Goal: Answer question/provide support: Share knowledge or assist other users

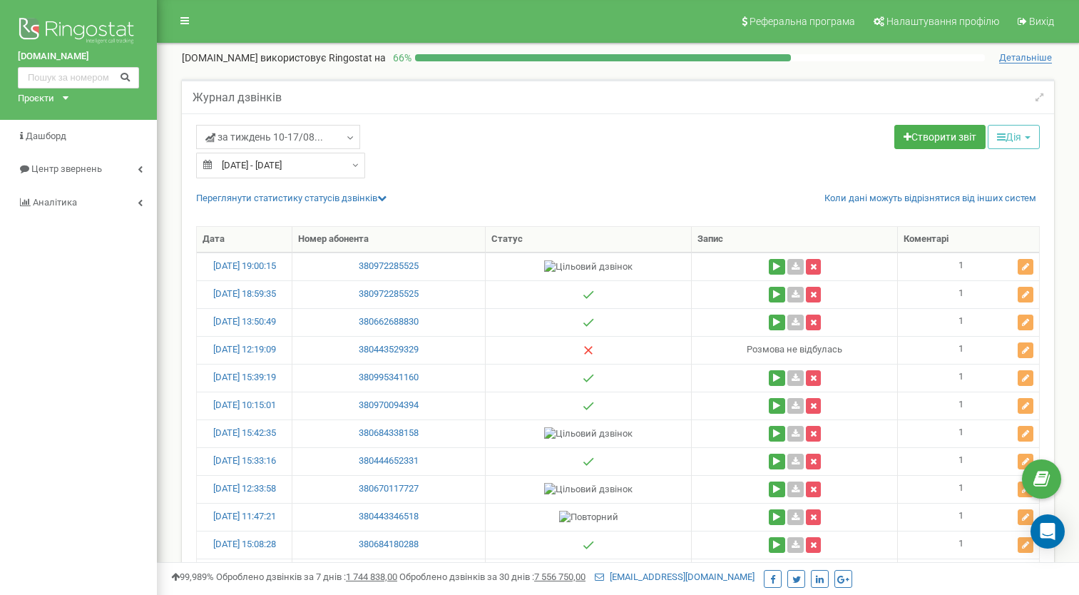
select select "50"
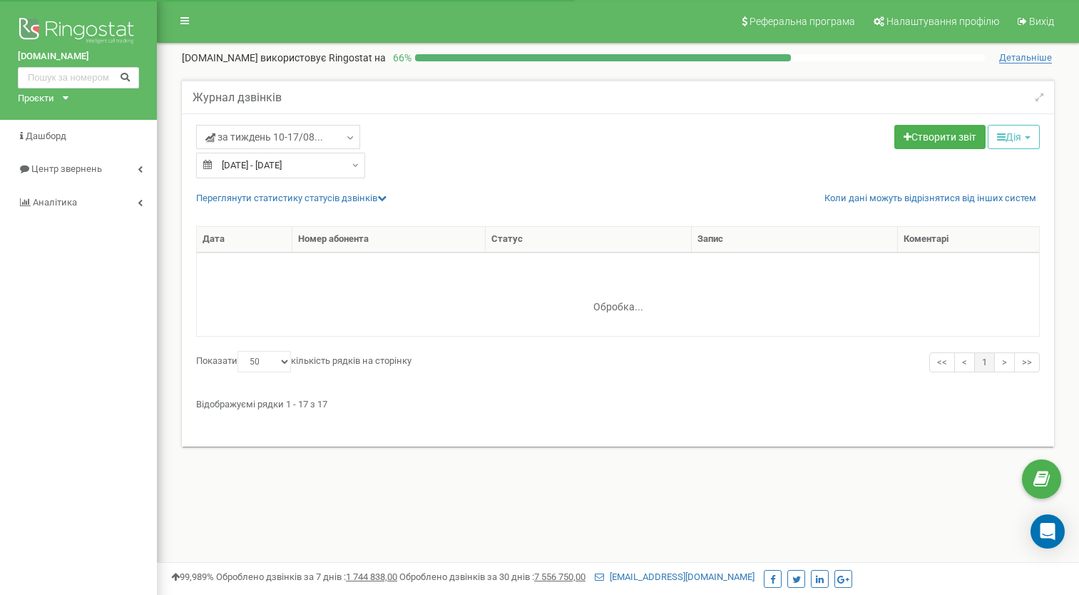
select select "50"
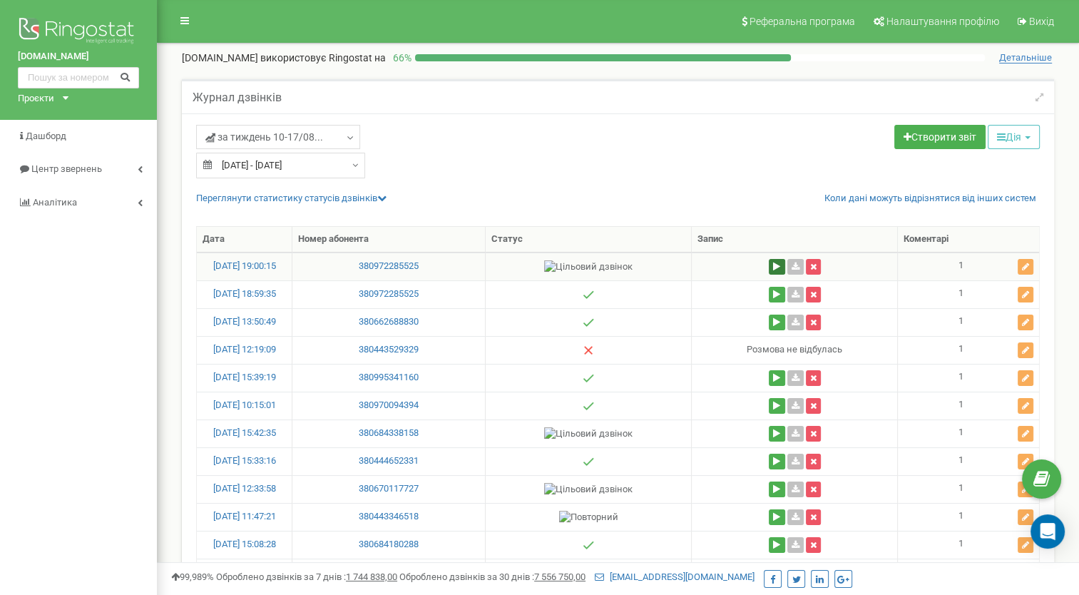
click at [776, 271] on button at bounding box center [777, 267] width 16 height 16
click at [1024, 270] on icon at bounding box center [1025, 266] width 7 height 9
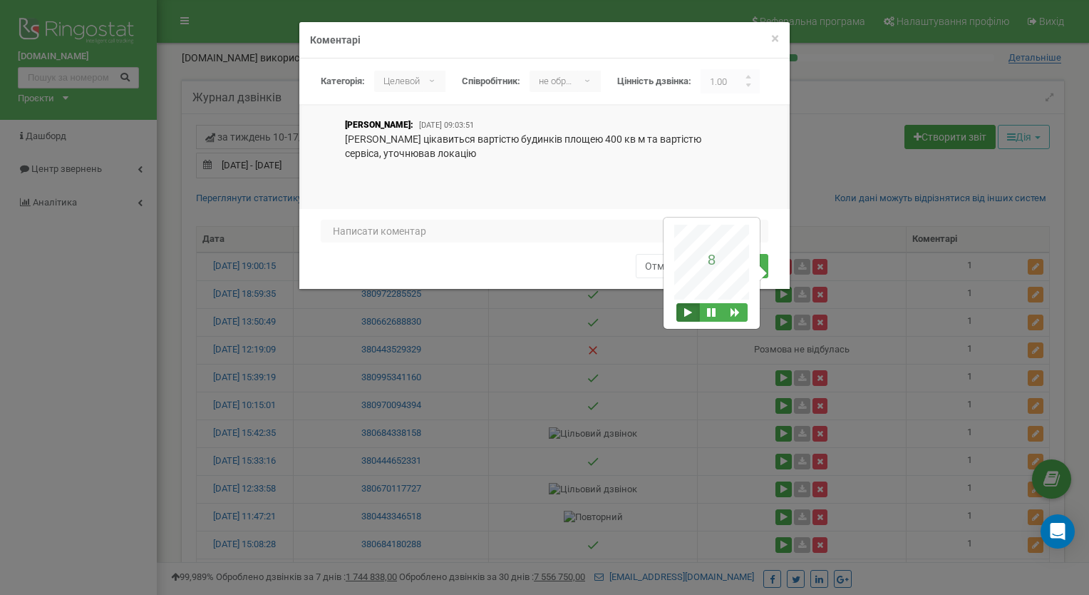
click at [685, 312] on button at bounding box center [689, 312] width 24 height 19
click at [790, 264] on div "1 2 3 4 5 6 7 8 9 10 1 2 3 4 5 6 7 8 9 10 bad attention good" at bounding box center [544, 249] width 491 height 80
click at [714, 358] on div "× Закрити Коментарі Категорія: не обрано Нецелевой Целевой Целевой ▾ не обрано …" at bounding box center [544, 297] width 1089 height 595
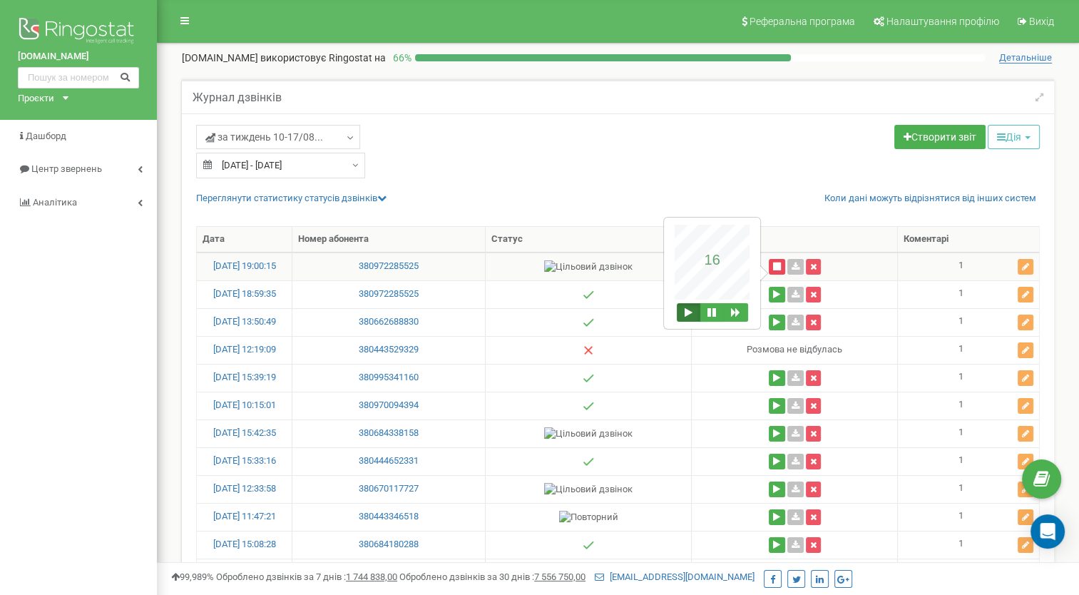
click at [775, 269] on button at bounding box center [777, 267] width 16 height 16
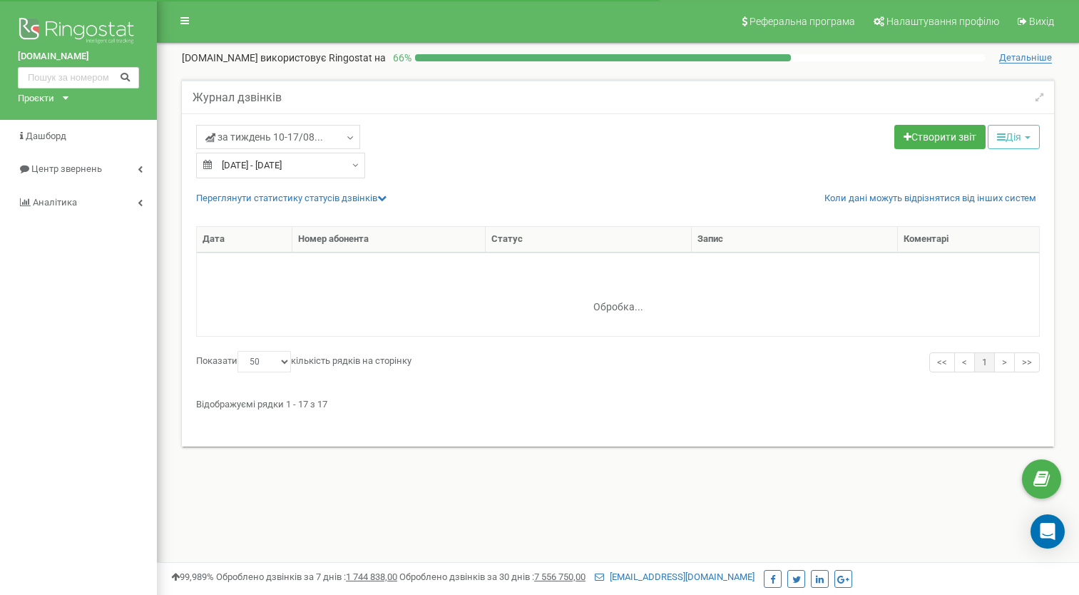
select select "50"
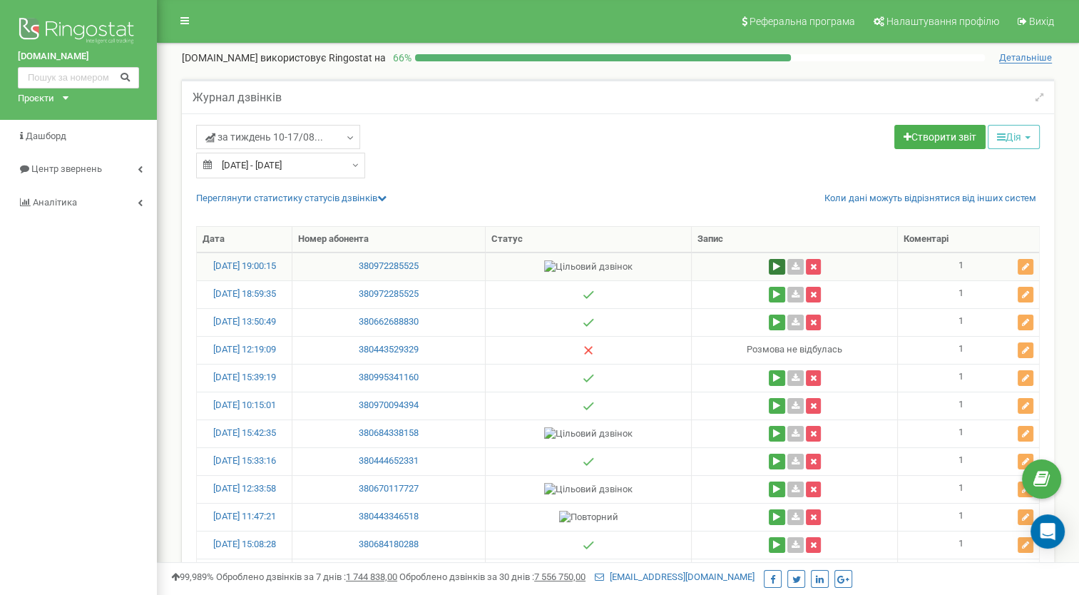
click at [774, 272] on button at bounding box center [777, 267] width 16 height 16
click at [685, 311] on button at bounding box center [689, 312] width 24 height 19
click at [773, 271] on button at bounding box center [777, 267] width 16 height 16
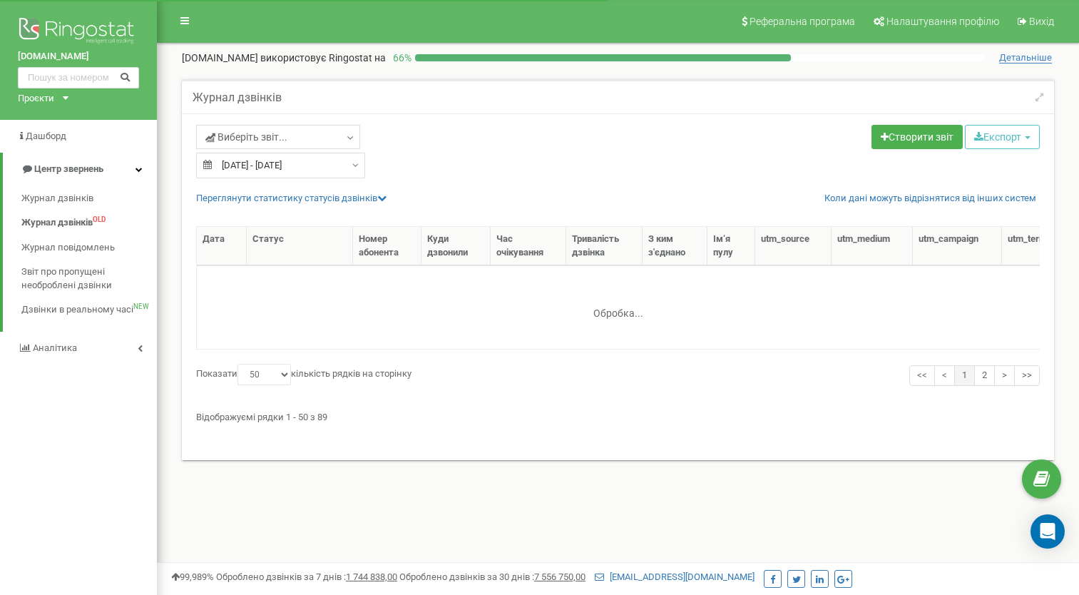
select select "50"
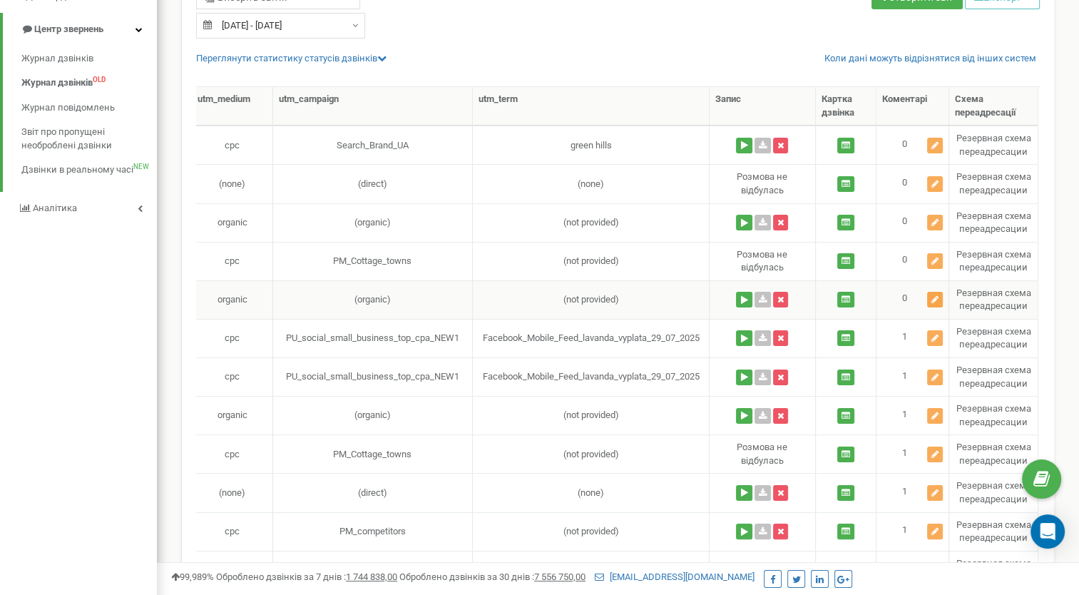
click at [935, 299] on icon at bounding box center [934, 299] width 7 height 9
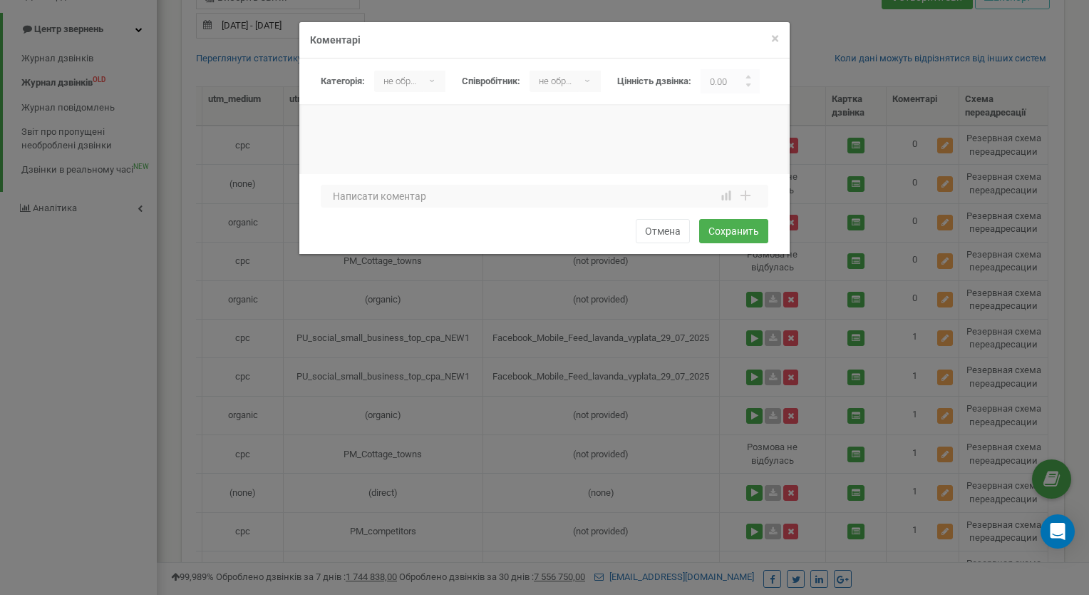
click at [753, 295] on div "× Закрити Коментарі Категорія: не обрано Нецелевой Целевой не обрано ▾ не обран…" at bounding box center [544, 297] width 1089 height 595
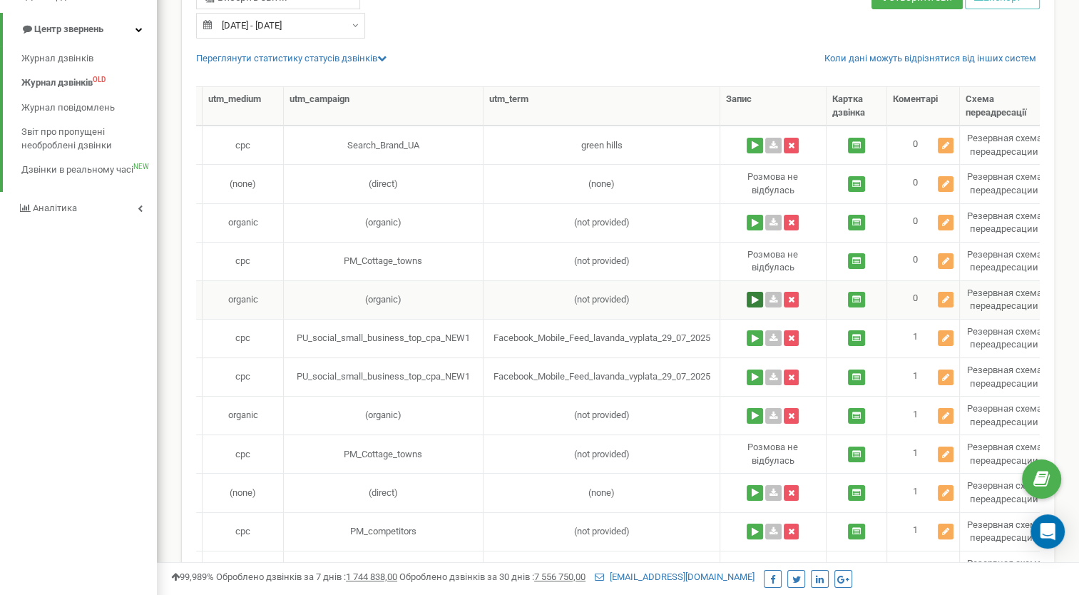
click at [754, 295] on button at bounding box center [754, 300] width 16 height 16
click at [947, 300] on icon at bounding box center [945, 299] width 7 height 9
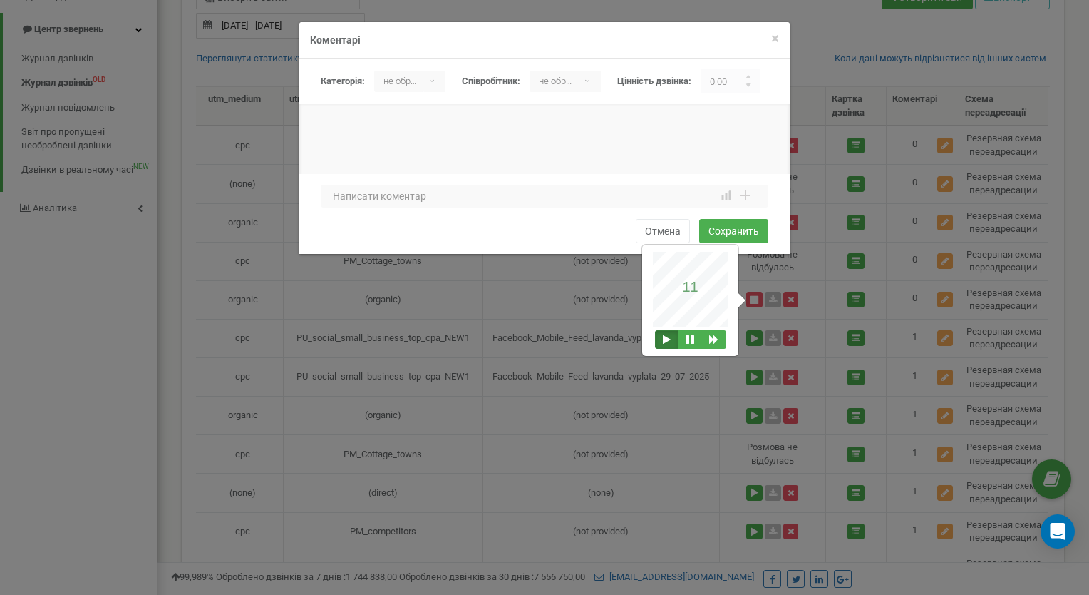
click at [433, 79] on div "не обрано ▾" at bounding box center [409, 81] width 71 height 21
click at [415, 134] on li "Нецелевой" at bounding box center [412, 135] width 77 height 24
drag, startPoint x: 659, startPoint y: 96, endPoint x: 394, endPoint y: 200, distance: 285.2
click at [394, 200] on form "Категорія: не обрано Нецелевой Целевой Нецелевой ▾ не обрано Нецелевой Целевой …" at bounding box center [544, 152] width 491 height 188
click at [394, 197] on textarea at bounding box center [545, 196] width 448 height 23
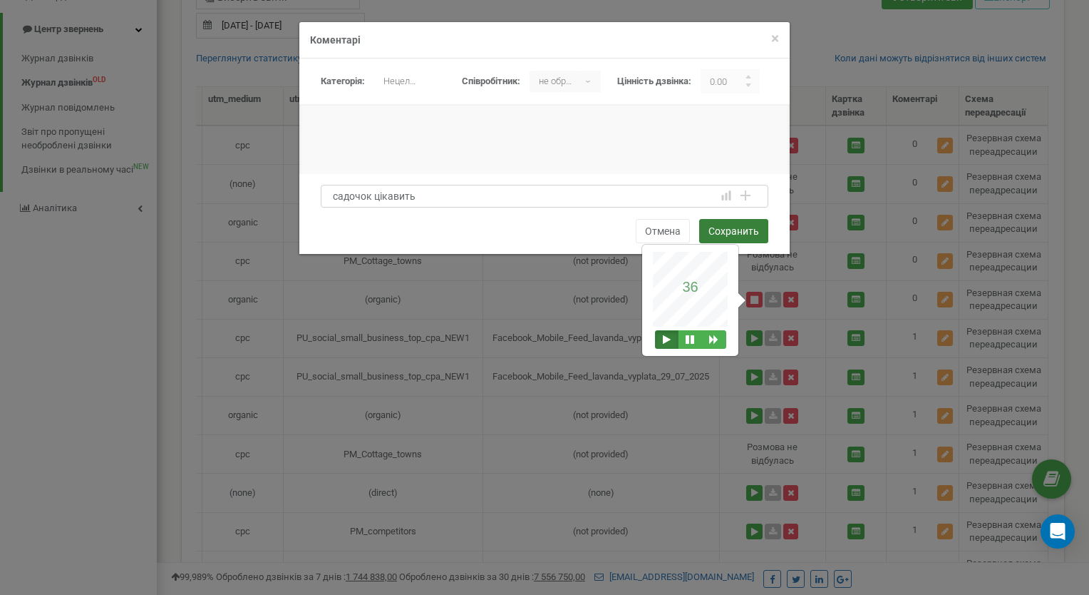
type textarea "садочок цікавить"
click at [731, 230] on button "Сохранить" at bounding box center [733, 231] width 69 height 24
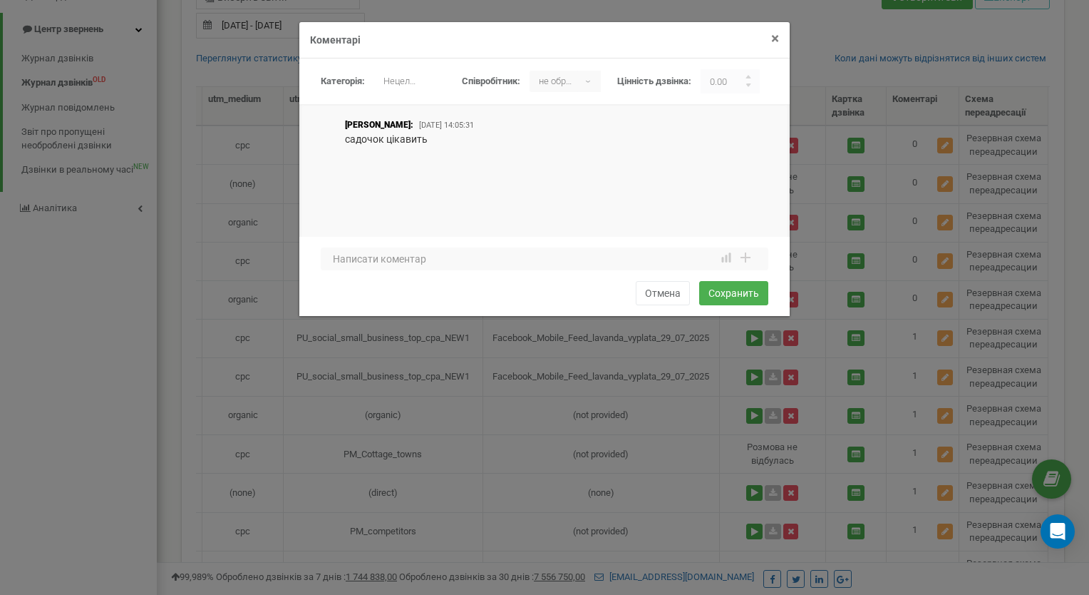
click at [776, 40] on span "×" at bounding box center [775, 38] width 8 height 17
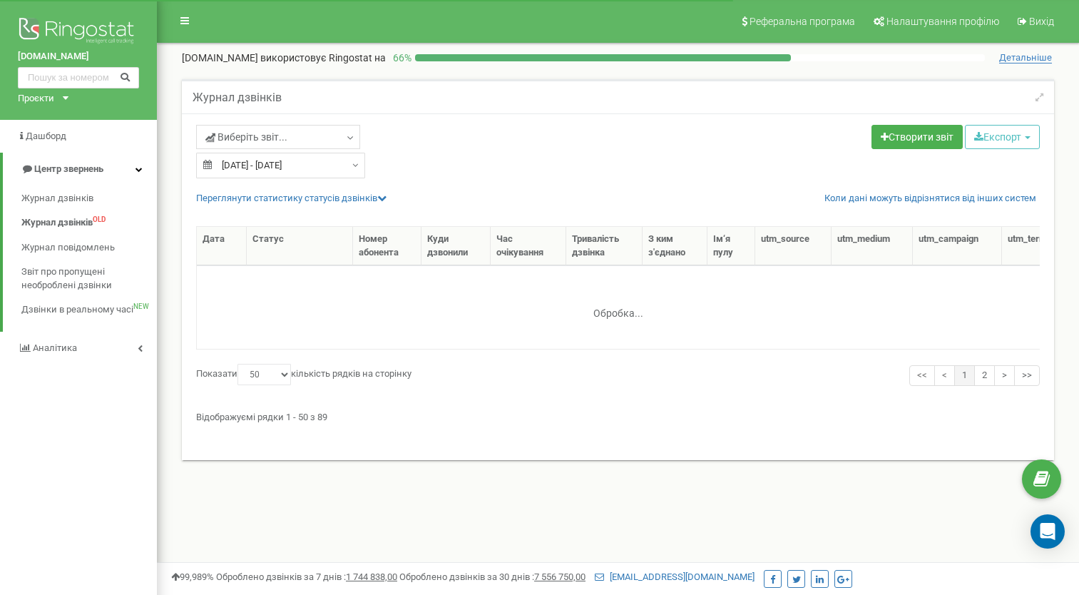
select select "50"
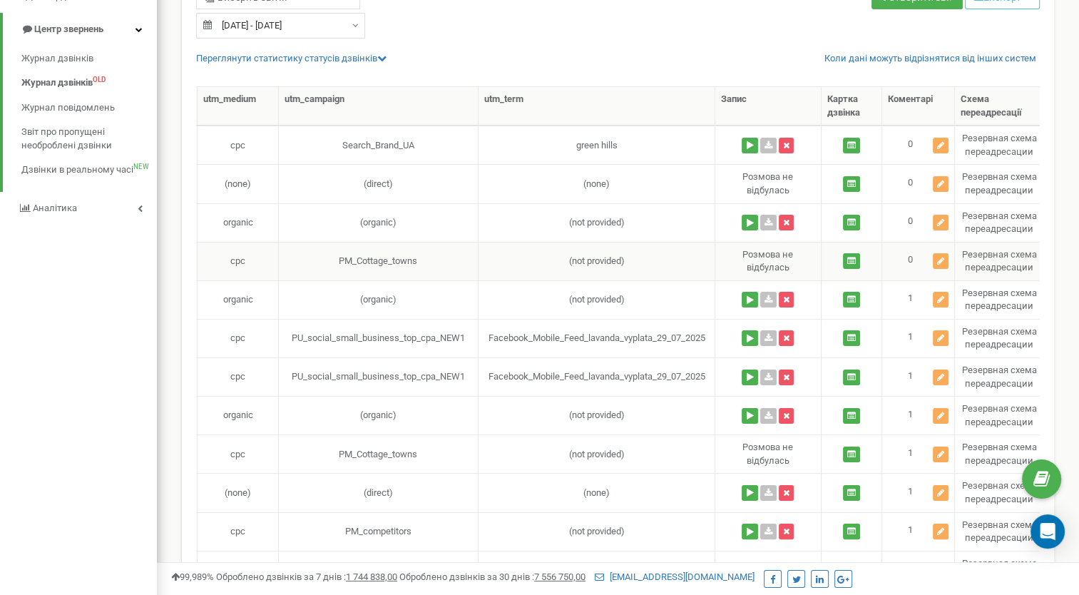
scroll to position [0, 565]
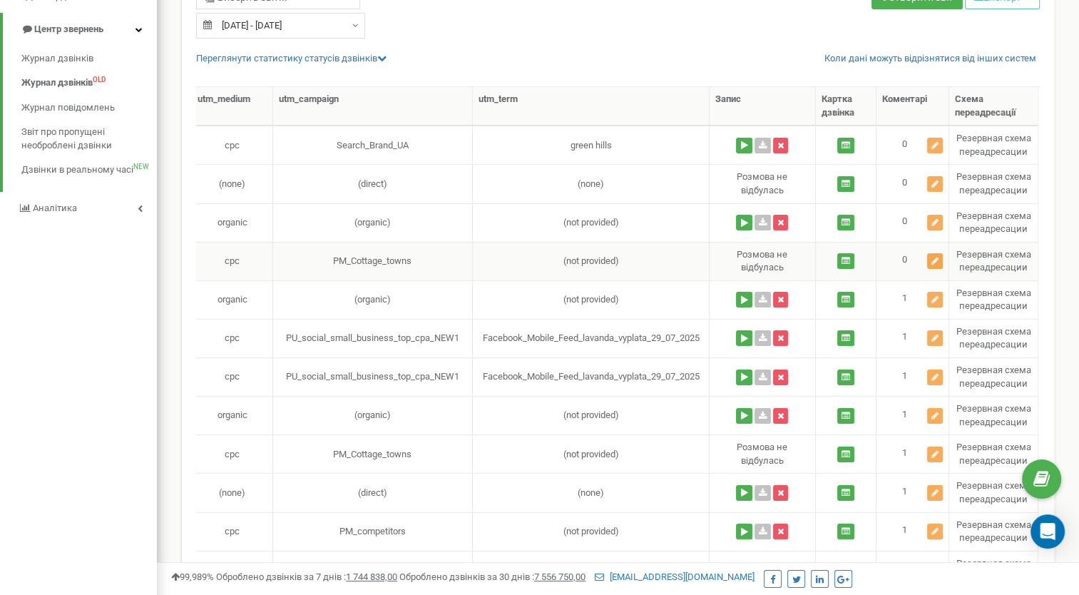
click at [933, 261] on icon at bounding box center [934, 261] width 7 height 9
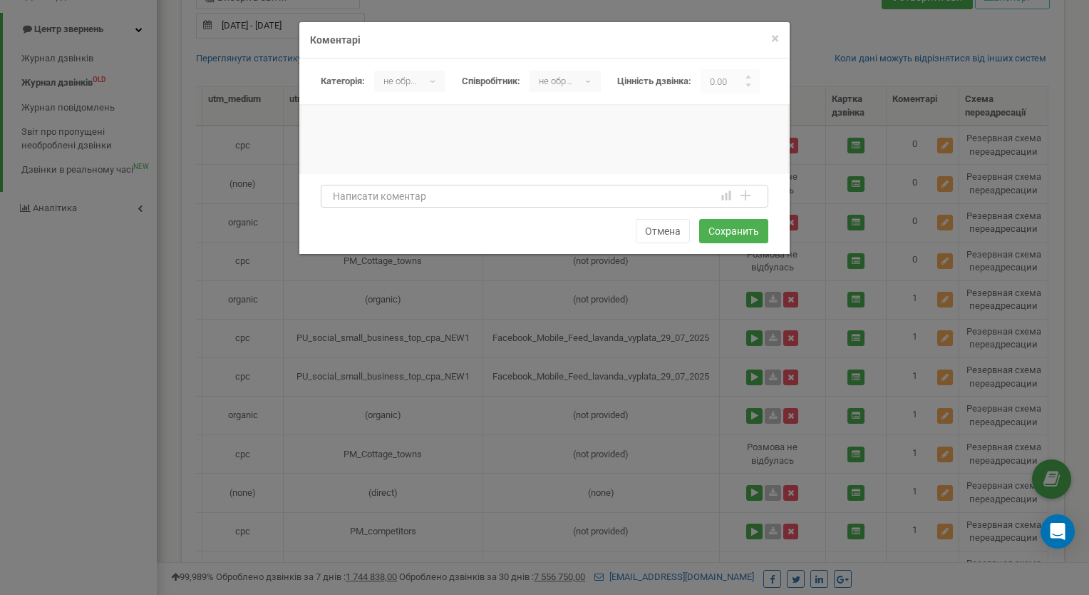
click at [350, 200] on textarea at bounding box center [545, 196] width 448 height 23
type textarea "абонент не відповідає"
click at [733, 232] on button "Сохранить" at bounding box center [733, 231] width 69 height 24
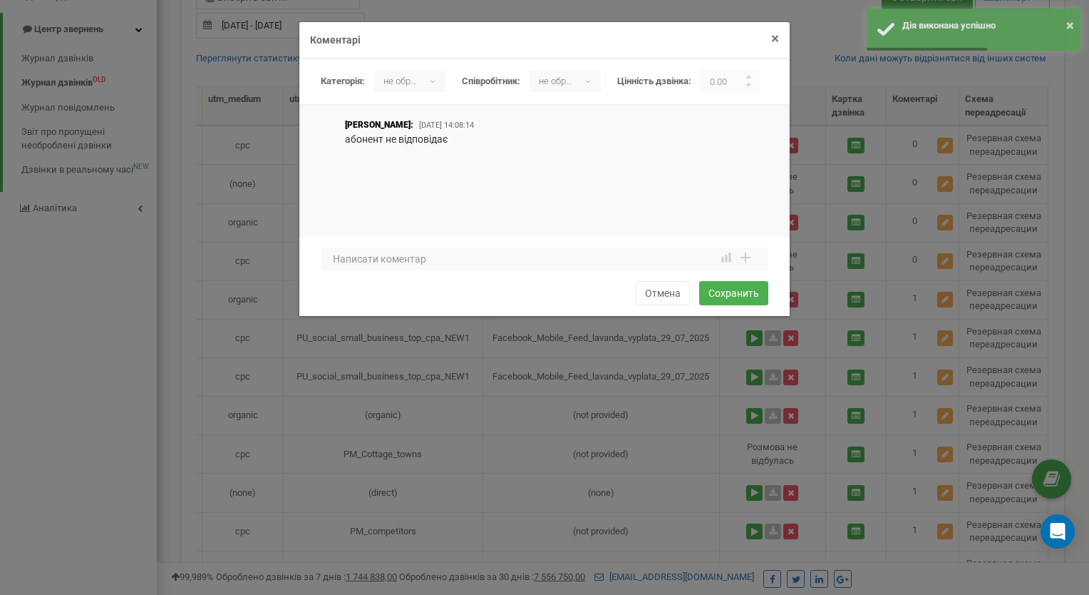
click at [773, 38] on span "×" at bounding box center [775, 38] width 8 height 17
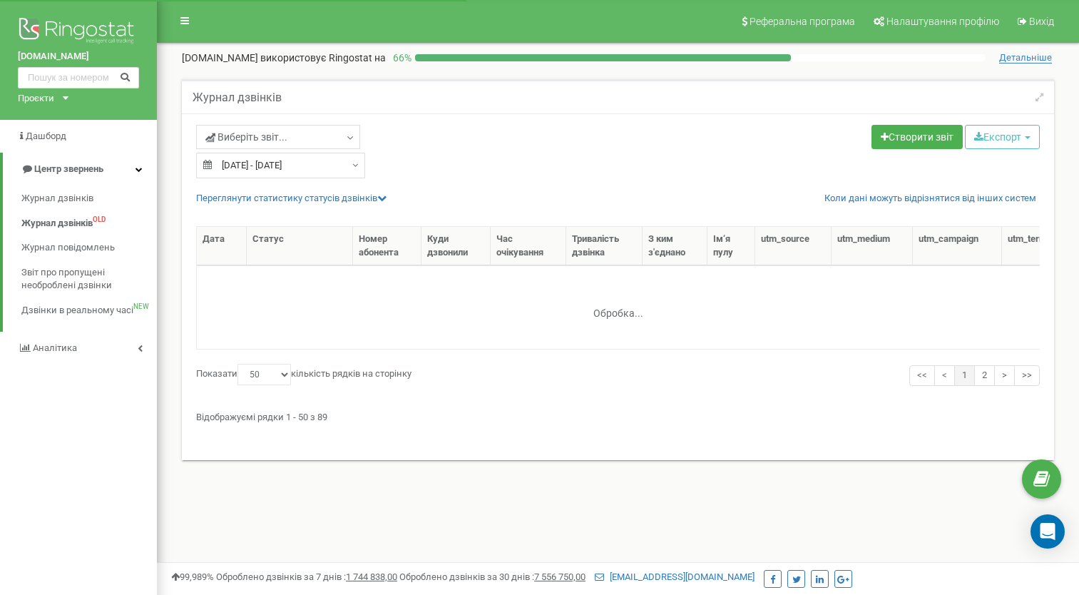
select select "50"
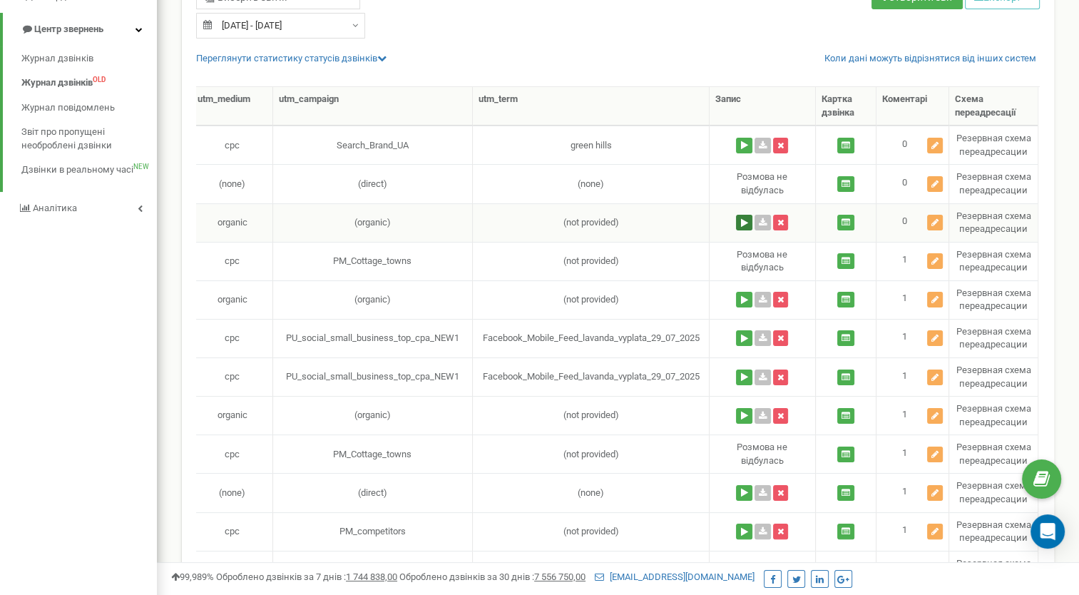
click at [741, 216] on button at bounding box center [744, 223] width 16 height 16
click at [935, 224] on icon at bounding box center [934, 222] width 7 height 9
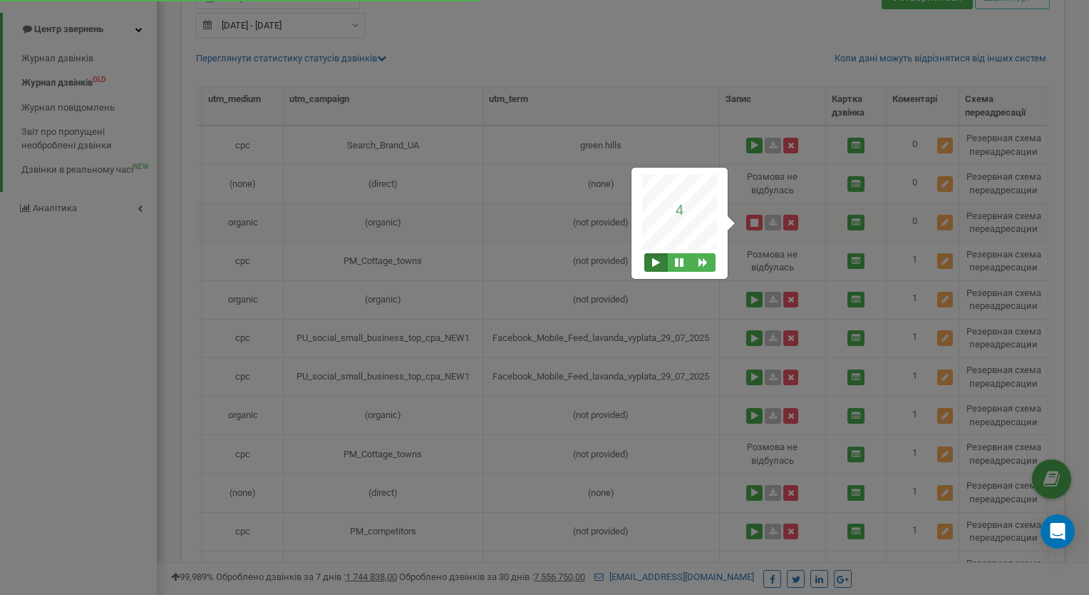
scroll to position [0, 684]
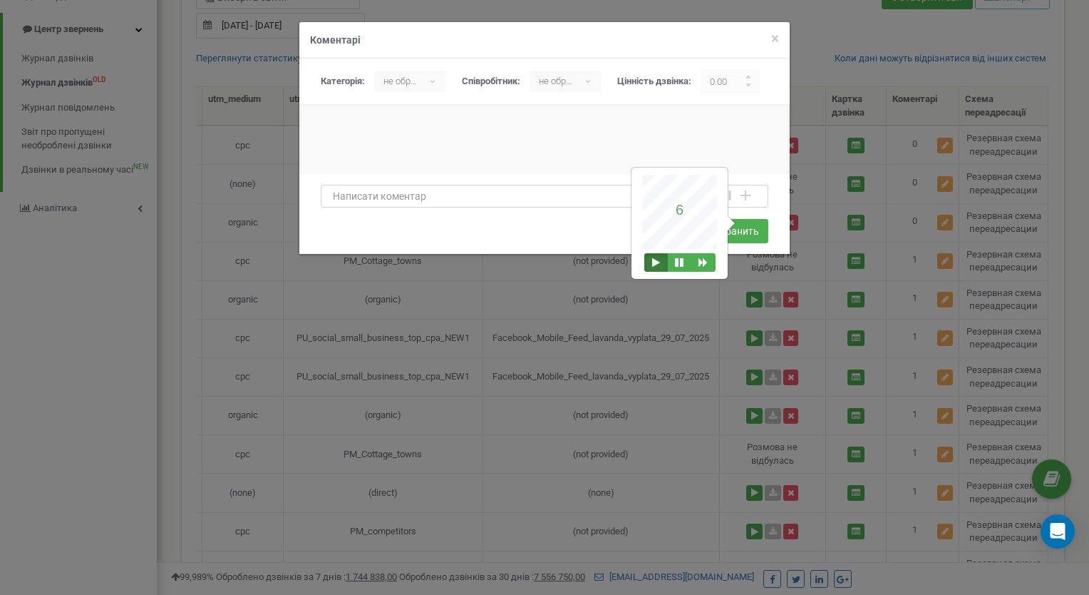
click at [339, 195] on textarea at bounding box center [545, 196] width 448 height 23
click at [568, 198] on textarea "[PERSON_NAME], цікавить купити ділянку 7-8 соток для індивідуального будівництва" at bounding box center [545, 196] width 448 height 23
click at [433, 82] on div "не обрано ▾" at bounding box center [409, 81] width 71 height 21
click at [405, 161] on li "Целевой" at bounding box center [412, 158] width 77 height 23
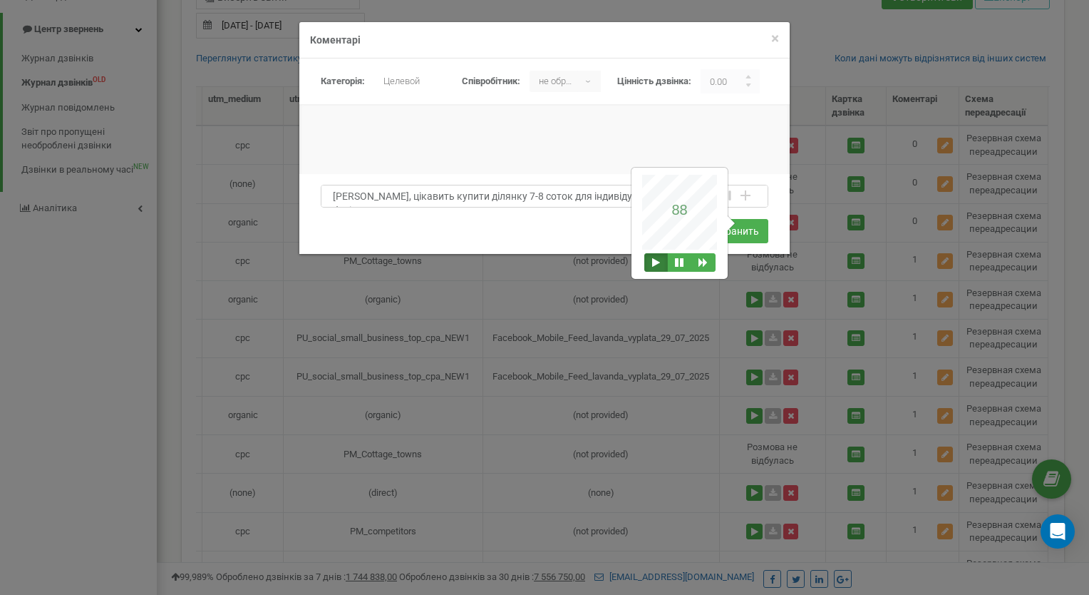
click at [366, 197] on textarea "[PERSON_NAME], цікавить купити ділянку 7-8 соток для індивідуального будівництва" at bounding box center [545, 196] width 448 height 23
click at [371, 197] on textarea "[PERSON_NAME], цікавить купити ділянку 7-8 соток для індивідуального будівництва" at bounding box center [545, 196] width 448 height 23
type textarea "[PERSON_NAME], без машини, цікавить купити ділянку 7-8 соток для індивідуальног…"
click at [753, 76] on input "button" at bounding box center [749, 78] width 7 height 7
type input "1.00"
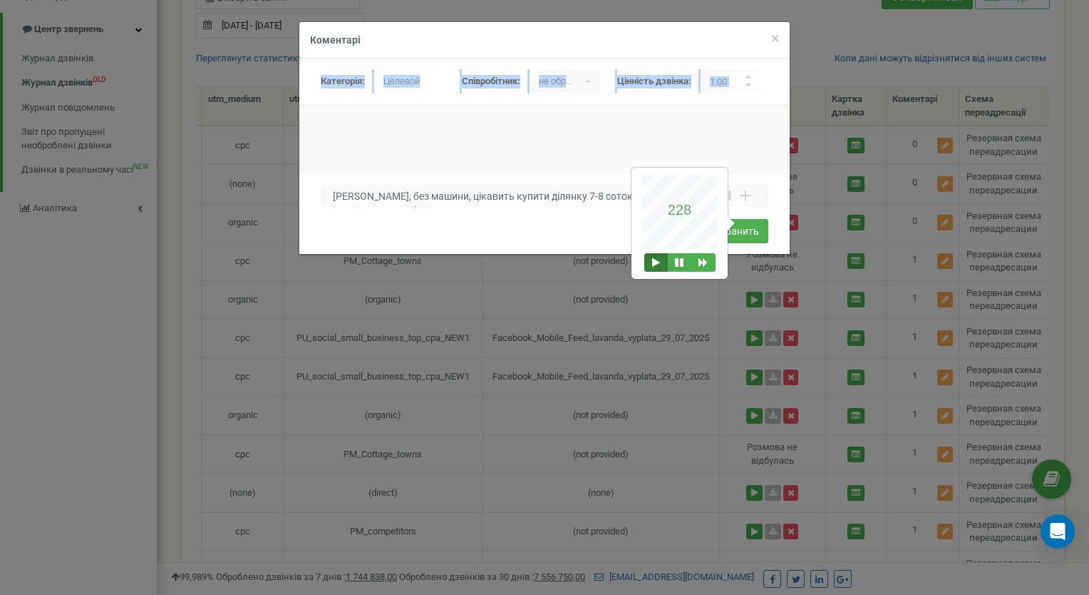
drag, startPoint x: 732, startPoint y: 29, endPoint x: 605, endPoint y: 106, distance: 149.0
click at [605, 106] on div "× Закрити Коментарі [GEOGRAPHIC_DATA]: не обрано [PERSON_NAME] ▾ не обрано [PER…" at bounding box center [545, 137] width 492 height 233
click at [558, 164] on div at bounding box center [544, 153] width 491 height 71
click at [510, 198] on textarea "[PERSON_NAME], без машини, цікавить купити ділянку 7-8 соток для індивідуальног…" at bounding box center [545, 196] width 448 height 23
click at [551, 201] on textarea "[PERSON_NAME], без машини, цікавить купити ділянку 7-8 соток для індивідуальног…" at bounding box center [545, 196] width 448 height 23
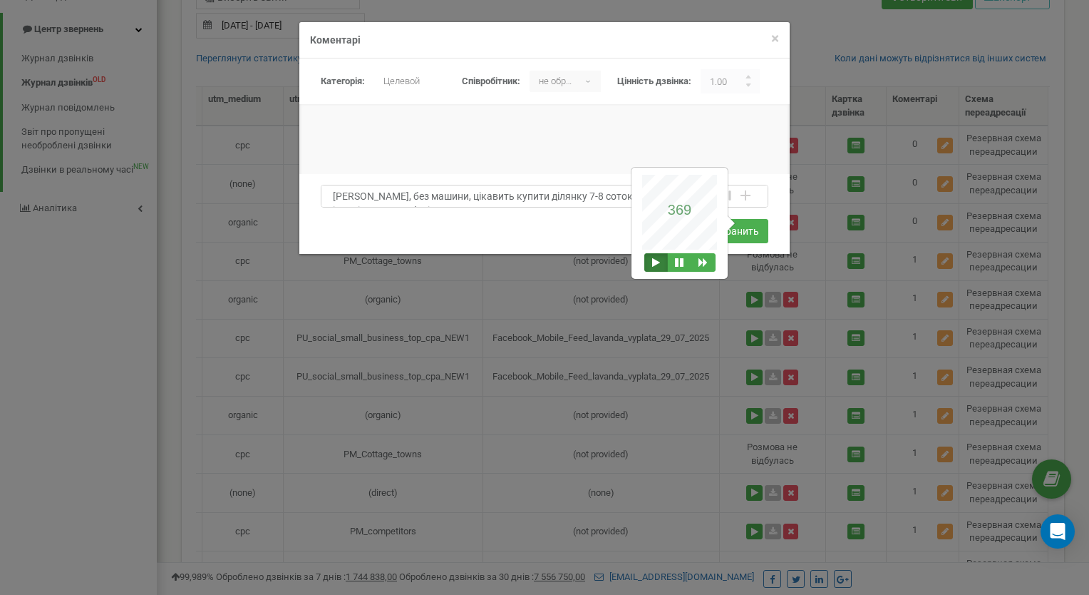
click at [548, 200] on textarea "[PERSON_NAME], без машини, цікавить купити ділянку 7-8 соток для індивідуальног…" at bounding box center [545, 196] width 448 height 23
drag, startPoint x: 563, startPoint y: 194, endPoint x: 574, endPoint y: 196, distance: 11.6
click at [574, 196] on textarea "[PERSON_NAME], без машини, цікавить купити ділянку до 7-8 соток для індивідуаль…" at bounding box center [545, 196] width 448 height 23
click at [511, 196] on textarea "[PERSON_NAME], без машини, цікавить купити ділянку до 10 соток для індивідуальн…" at bounding box center [545, 196] width 448 height 23
type textarea "[PERSON_NAME], без машини, цікавить купити невелику ділянку до 10 соток для інд…"
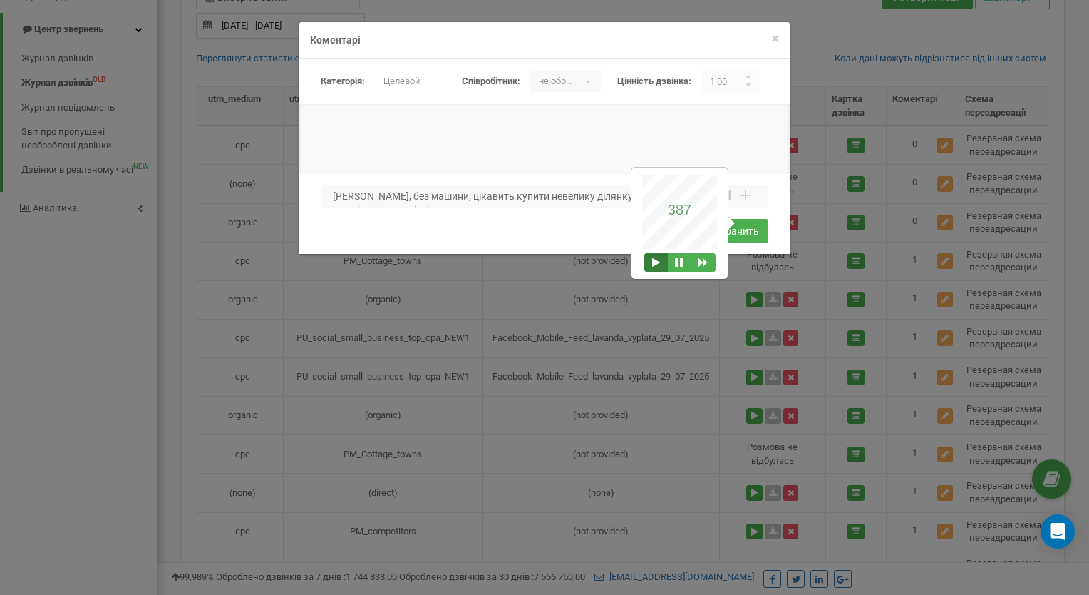
click at [585, 210] on div "[PERSON_NAME], без машини, цікавить купити невелику ділянку до 10 соток для інд…" at bounding box center [545, 200] width 448 height 30
click at [595, 248] on div "[PERSON_NAME], без машини, цікавить купити невелику ділянку до 10 соток для інд…" at bounding box center [544, 214] width 491 height 80
